Goal: Find specific page/section: Find specific page/section

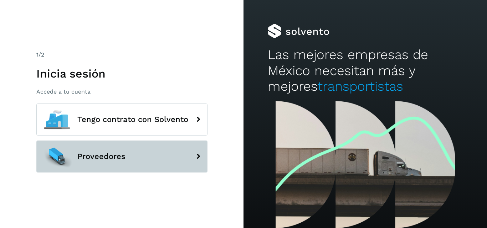
click at [102, 149] on button "Proveedores" at bounding box center [121, 157] width 171 height 32
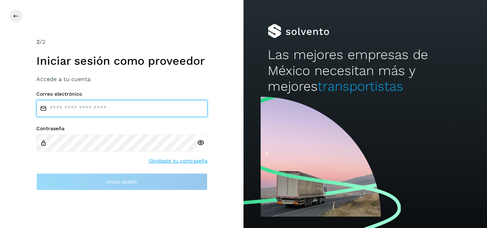
type input "**********"
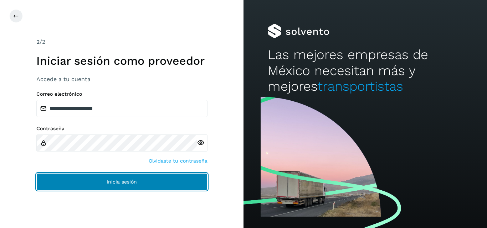
click at [116, 180] on span "Inicia sesión" at bounding box center [121, 182] width 30 height 5
drag, startPoint x: 107, startPoint y: 178, endPoint x: 108, endPoint y: 175, distance: 3.8
click at [108, 178] on button "Inicia sesión" at bounding box center [121, 181] width 171 height 17
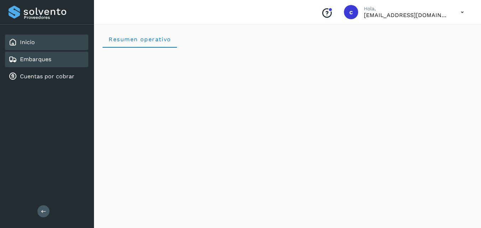
click at [45, 61] on link "Embarques" at bounding box center [35, 59] width 31 height 7
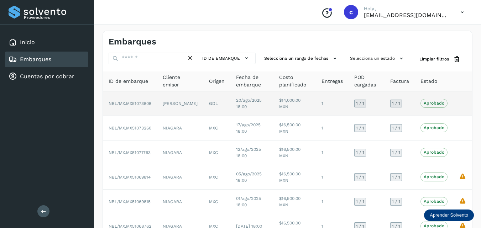
click at [283, 93] on td "$14,000.00 MXN" at bounding box center [295, 104] width 42 height 25
